Goal: Transaction & Acquisition: Purchase product/service

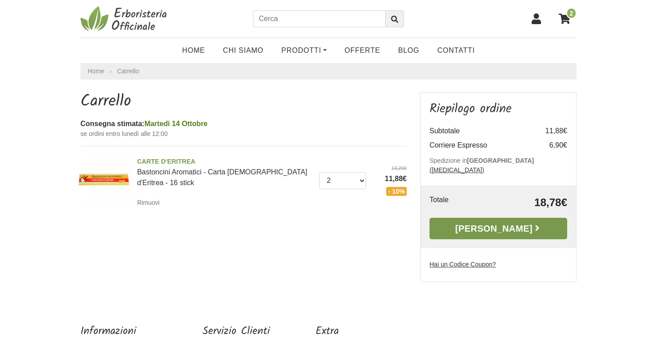
click at [459, 218] on link "[PERSON_NAME]" at bounding box center [499, 228] width 138 height 21
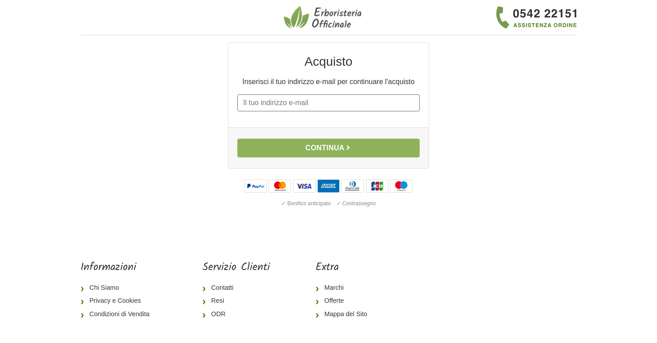
click at [313, 96] on input "E-mail" at bounding box center [328, 102] width 182 height 17
click at [277, 102] on input "alepitouli2gmail.com" at bounding box center [328, 102] width 182 height 17
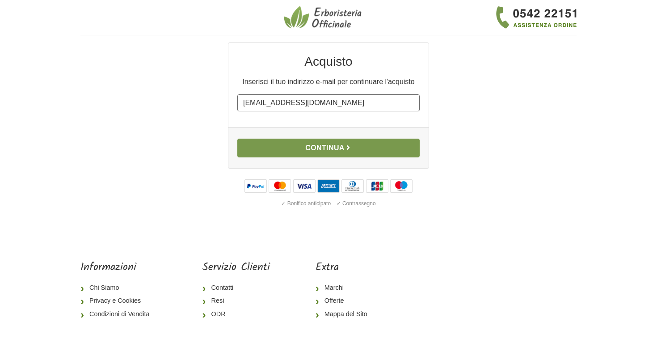
type input "alepitouli@gmail.com"
click at [305, 152] on button "Continua" at bounding box center [328, 148] width 182 height 19
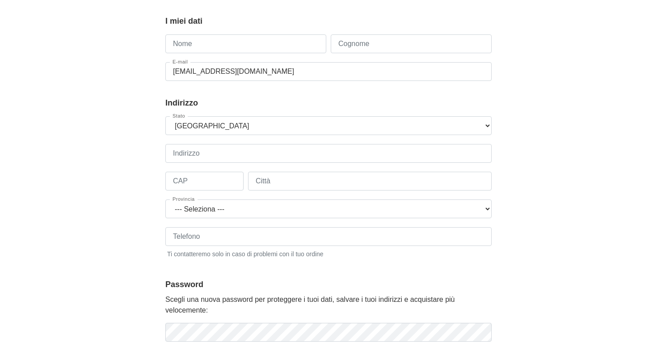
scroll to position [81, 0]
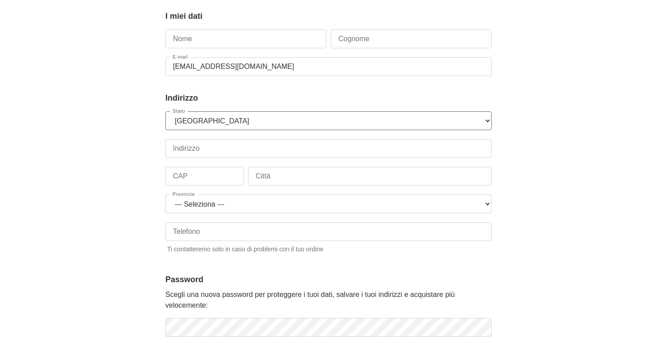
select select "195"
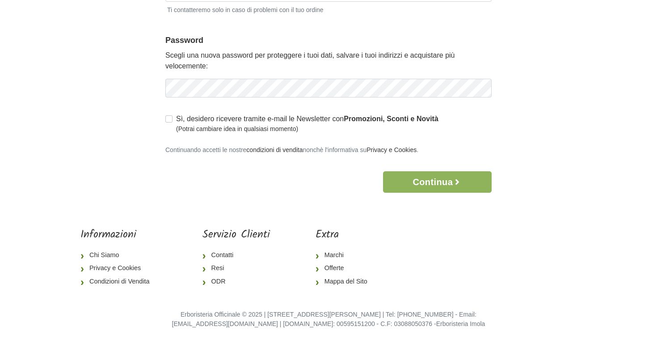
scroll to position [318, 0]
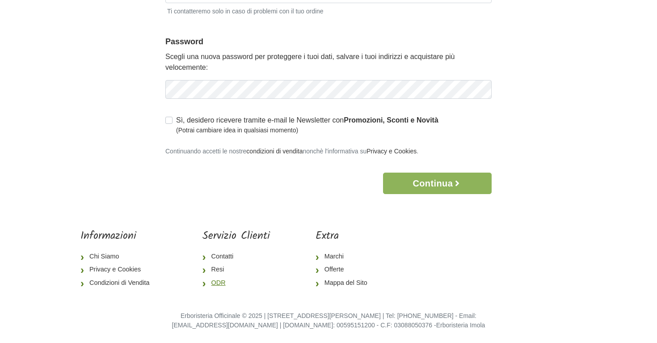
click at [212, 281] on link "ODR" at bounding box center [237, 282] width 68 height 13
click at [226, 269] on link "Resi" at bounding box center [237, 269] width 68 height 13
